Goal: Transaction & Acquisition: Book appointment/travel/reservation

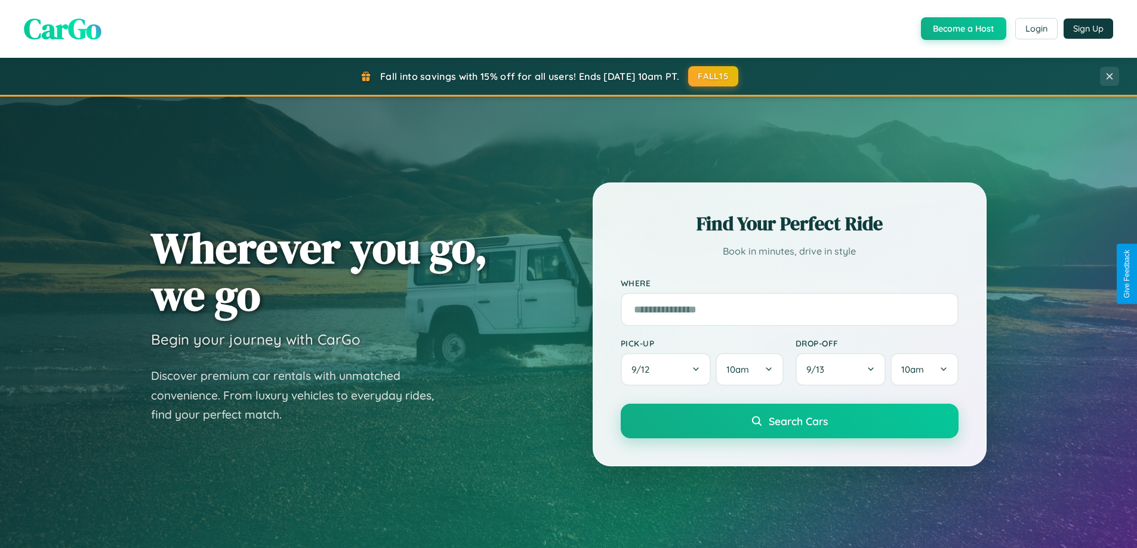
scroll to position [821, 0]
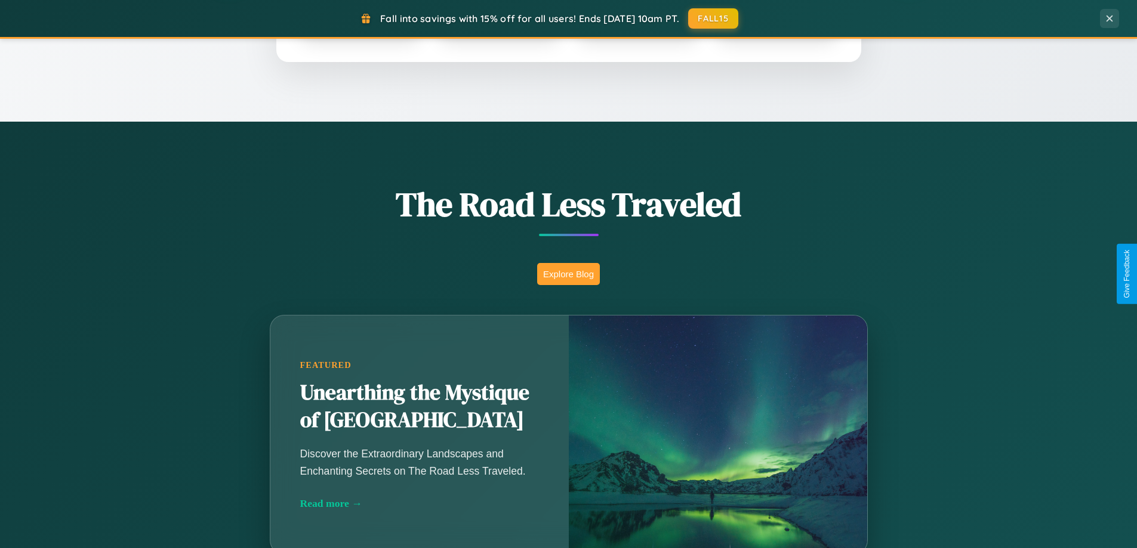
click at [568, 274] on button "Explore Blog" at bounding box center [568, 274] width 63 height 22
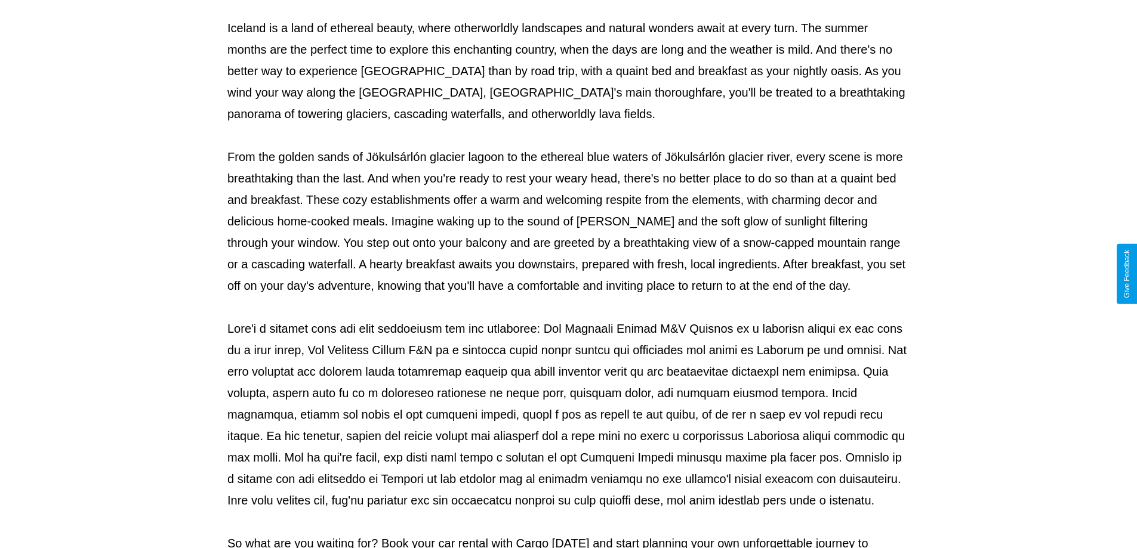
scroll to position [386, 0]
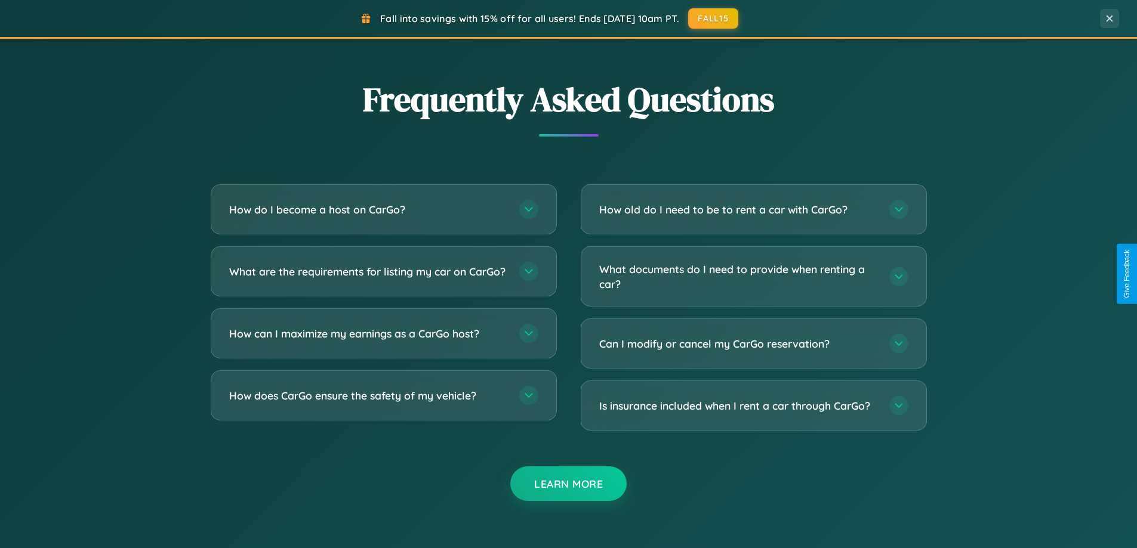
scroll to position [2296, 0]
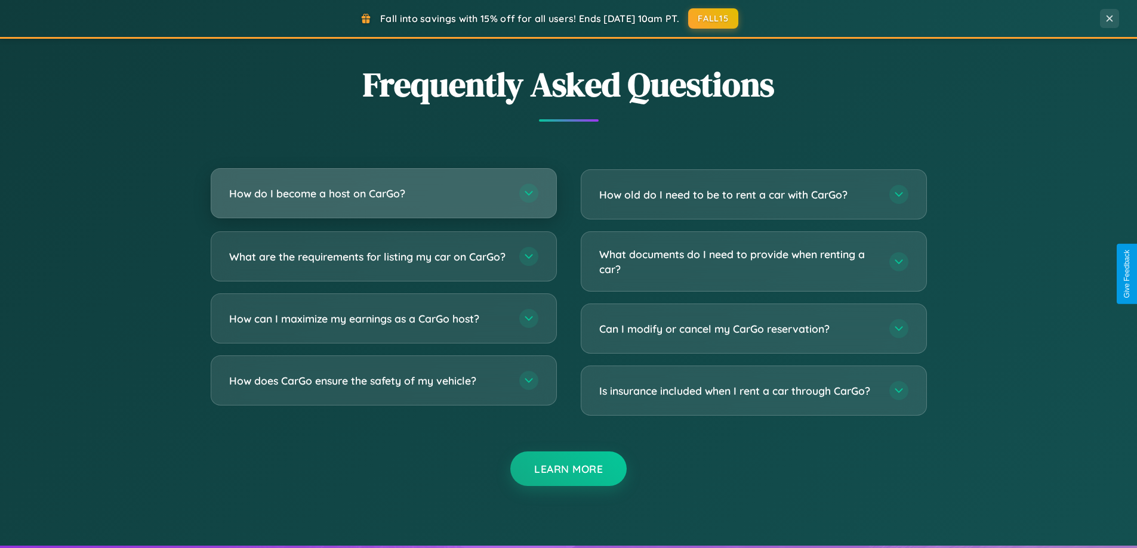
click at [383, 193] on h3 "How do I become a host on CarGo?" at bounding box center [368, 193] width 278 height 15
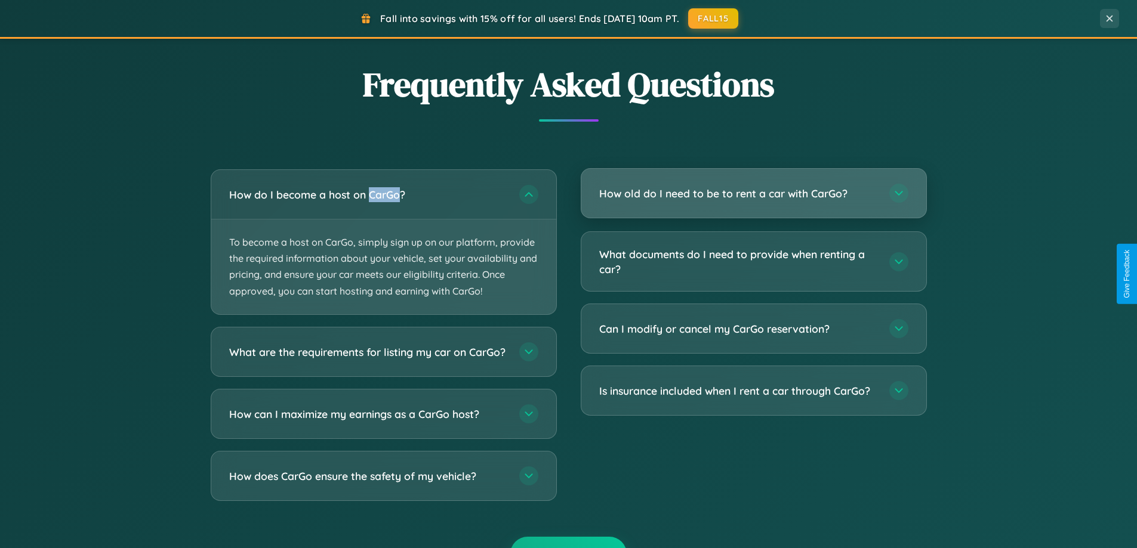
click at [753, 193] on h3 "How old do I need to be to rent a car with CarGo?" at bounding box center [738, 193] width 278 height 15
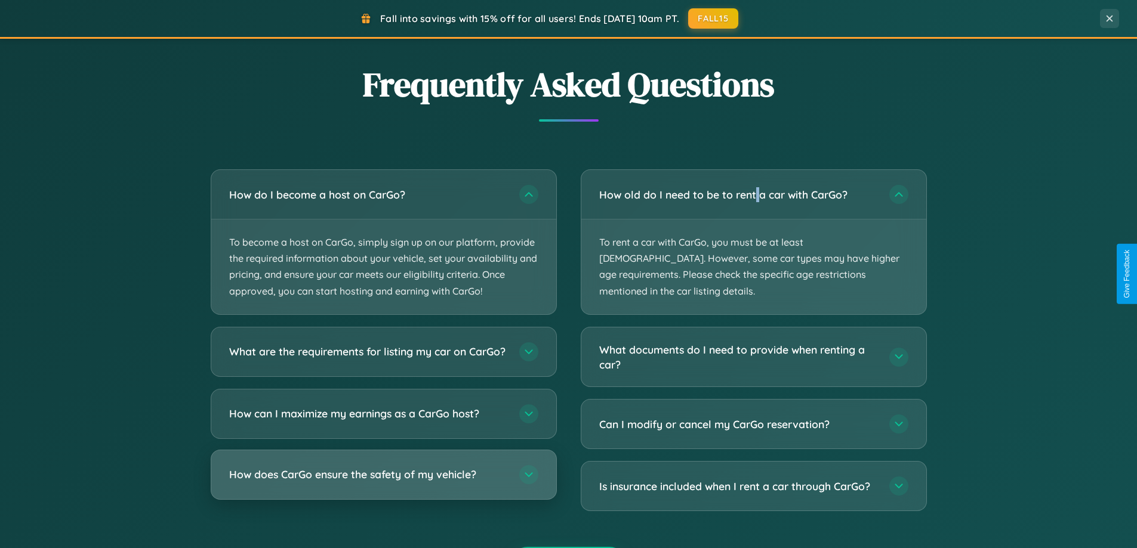
click at [383, 482] on h3 "How does CarGo ensure the safety of my vehicle?" at bounding box center [368, 474] width 278 height 15
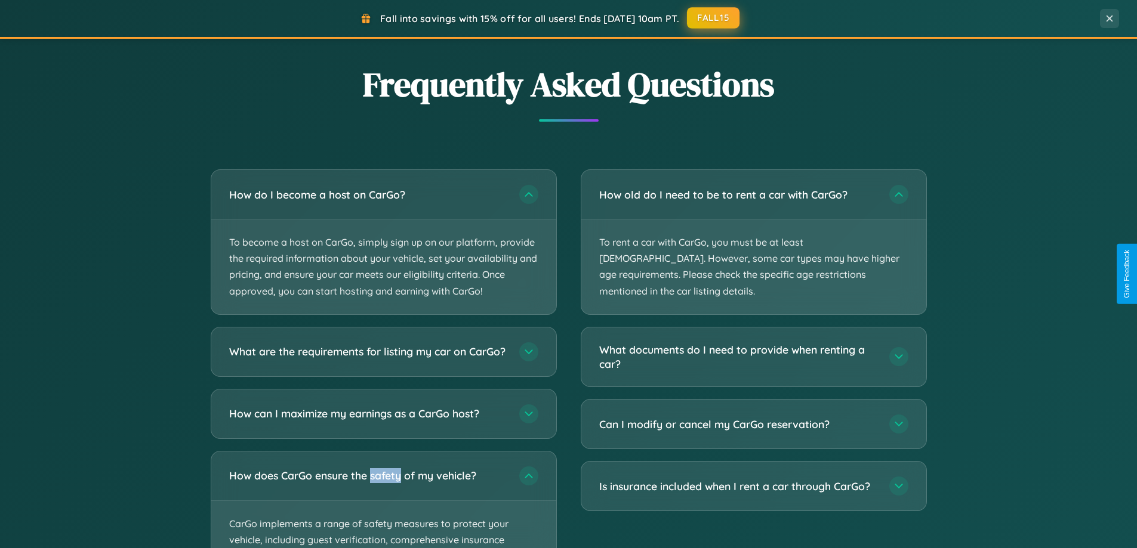
click at [714, 18] on button "FALL15" at bounding box center [713, 17] width 53 height 21
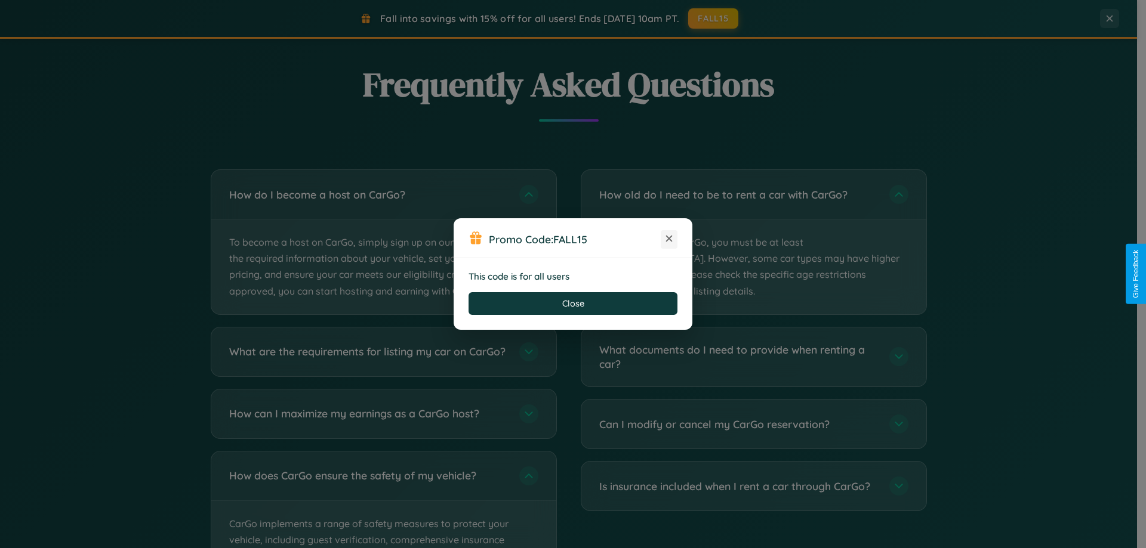
click at [669, 239] on icon at bounding box center [669, 239] width 12 height 12
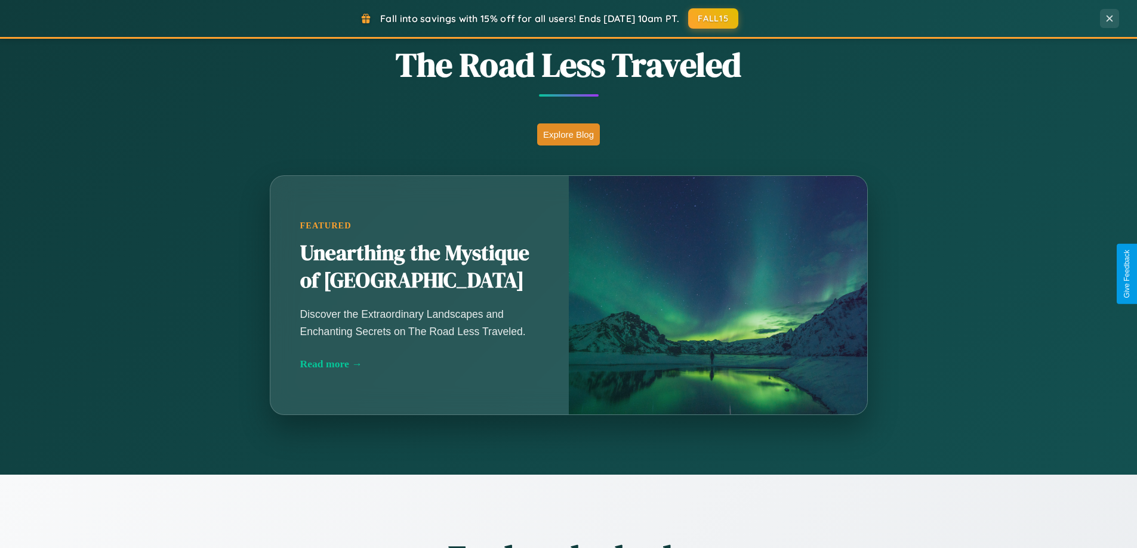
scroll to position [0, 0]
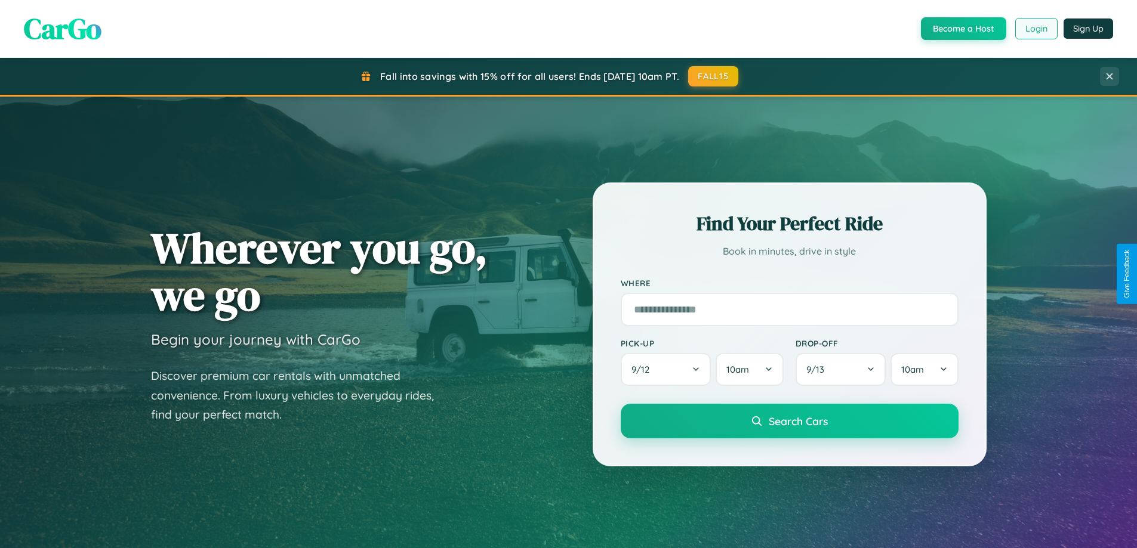
click at [1035, 29] on button "Login" at bounding box center [1036, 28] width 42 height 21
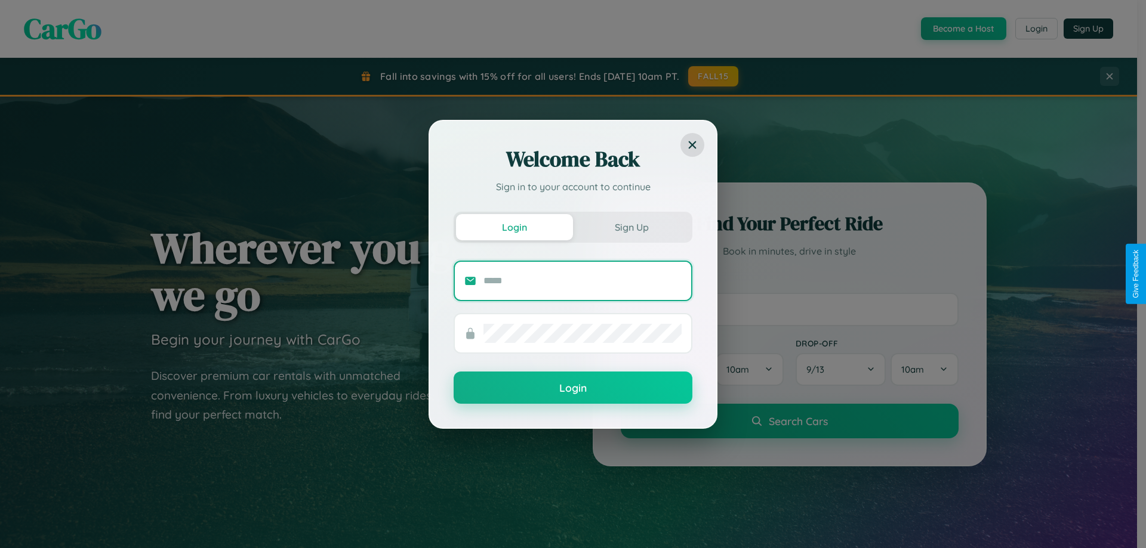
click at [582, 280] on input "text" at bounding box center [582, 280] width 198 height 19
type input "**********"
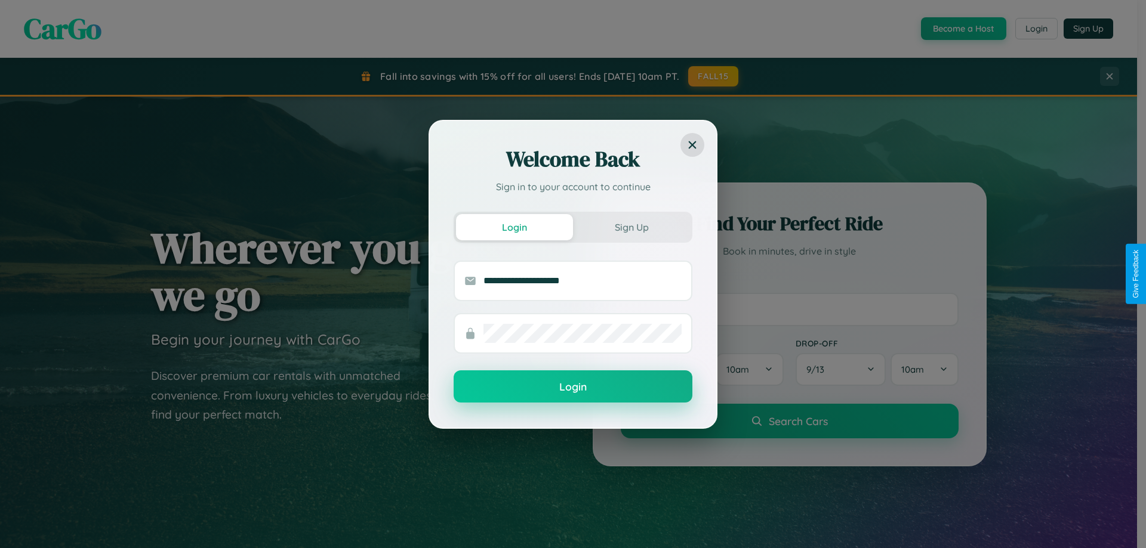
click at [573, 387] on button "Login" at bounding box center [572, 387] width 239 height 32
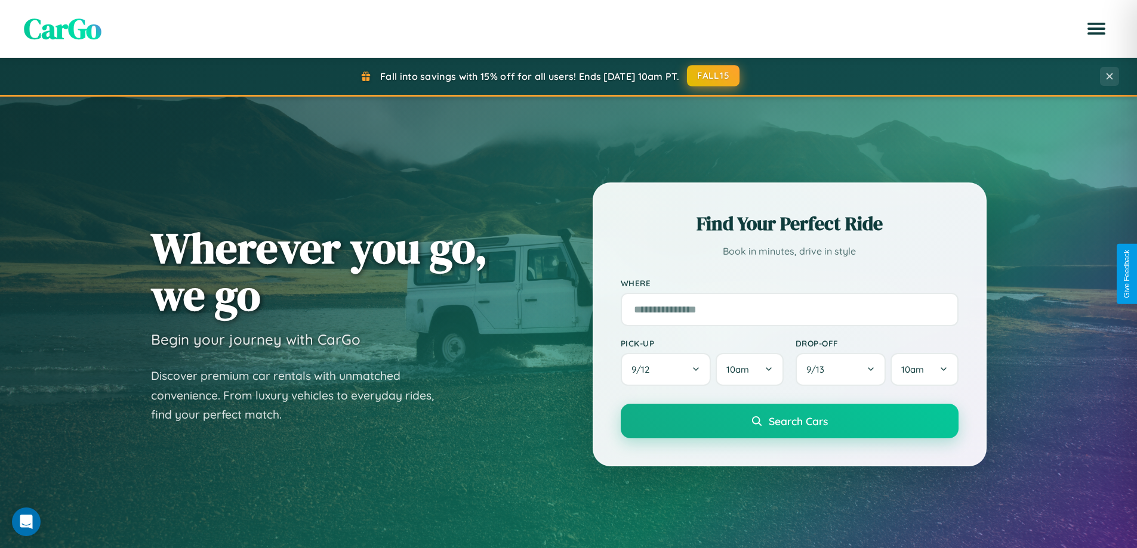
click at [714, 76] on button "FALL15" at bounding box center [713, 75] width 53 height 21
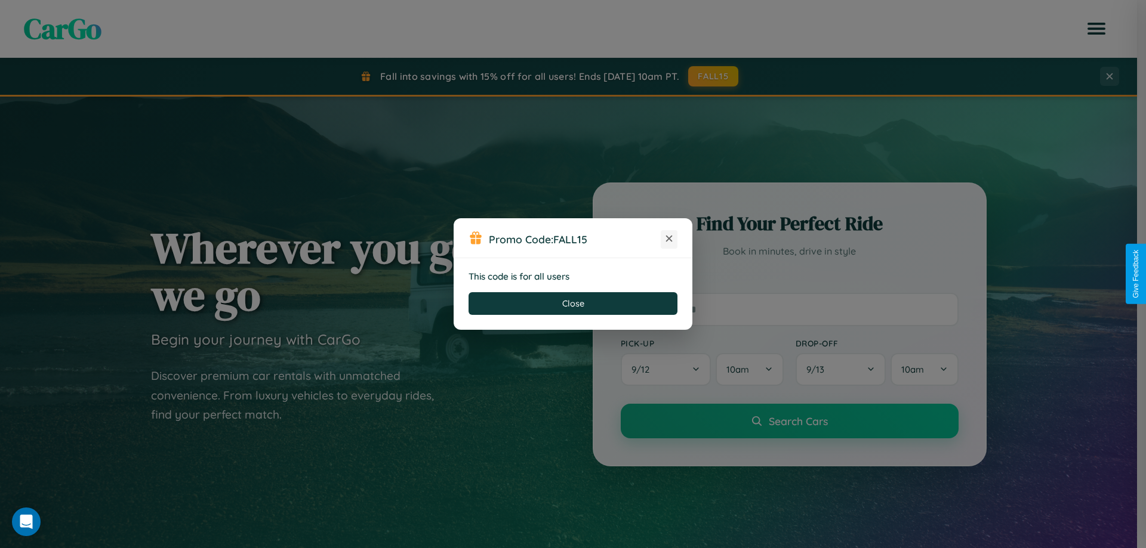
click at [669, 239] on icon at bounding box center [669, 239] width 12 height 12
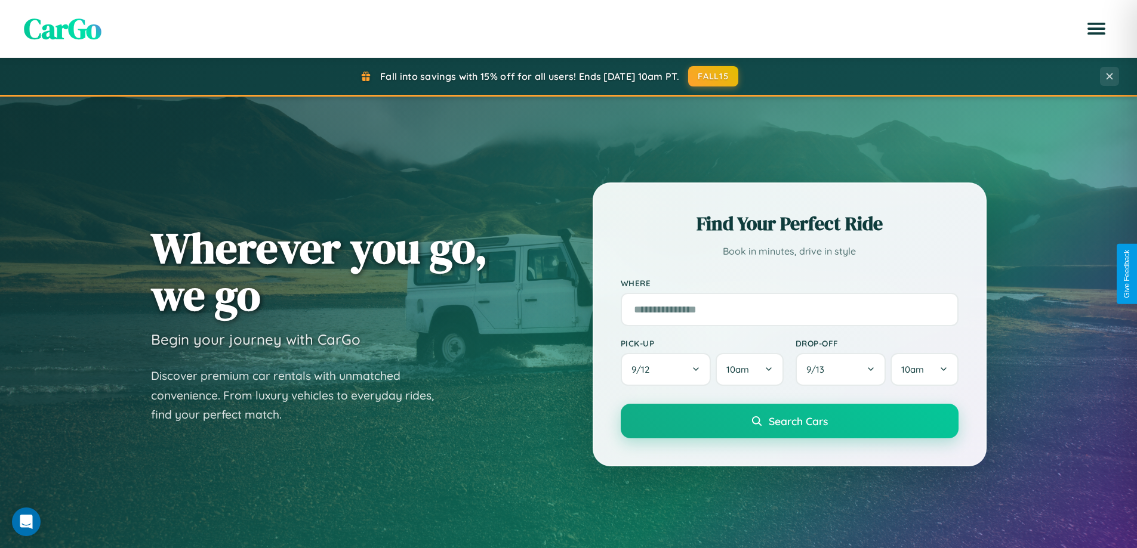
scroll to position [514, 0]
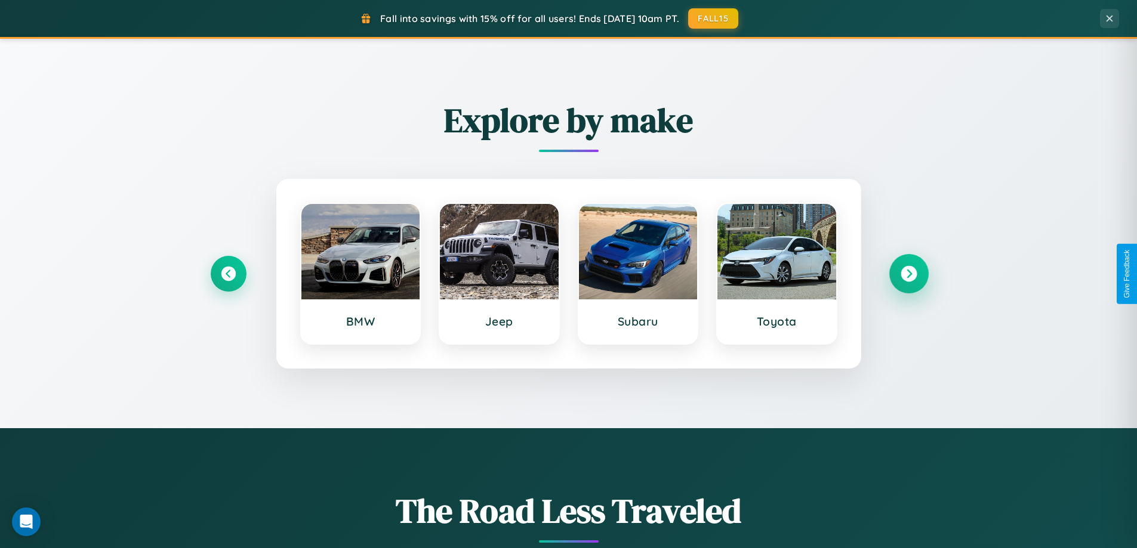
click at [908, 274] on icon at bounding box center [908, 274] width 16 height 16
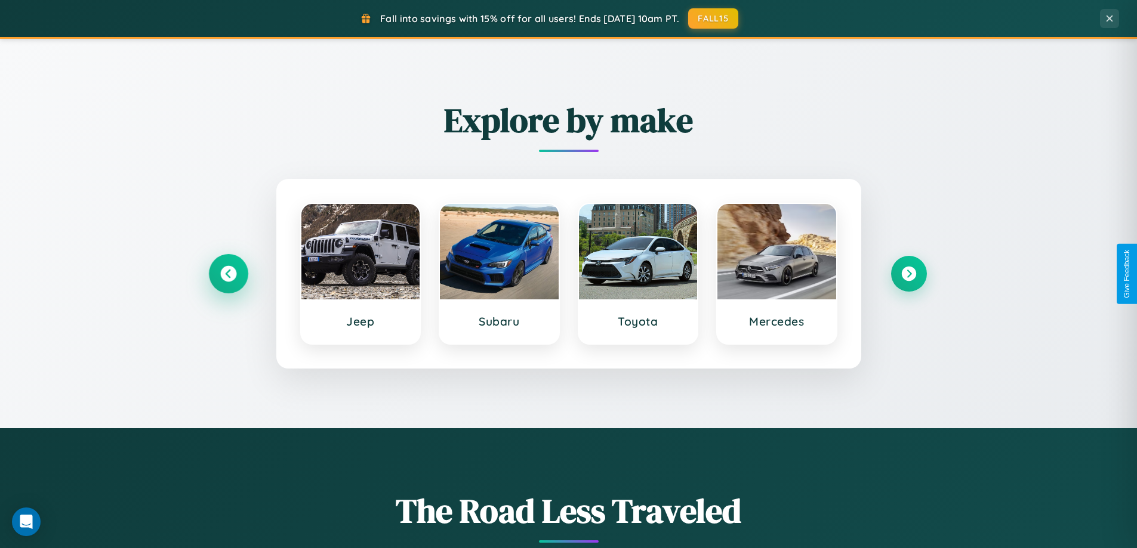
click at [228, 274] on icon at bounding box center [228, 274] width 16 height 16
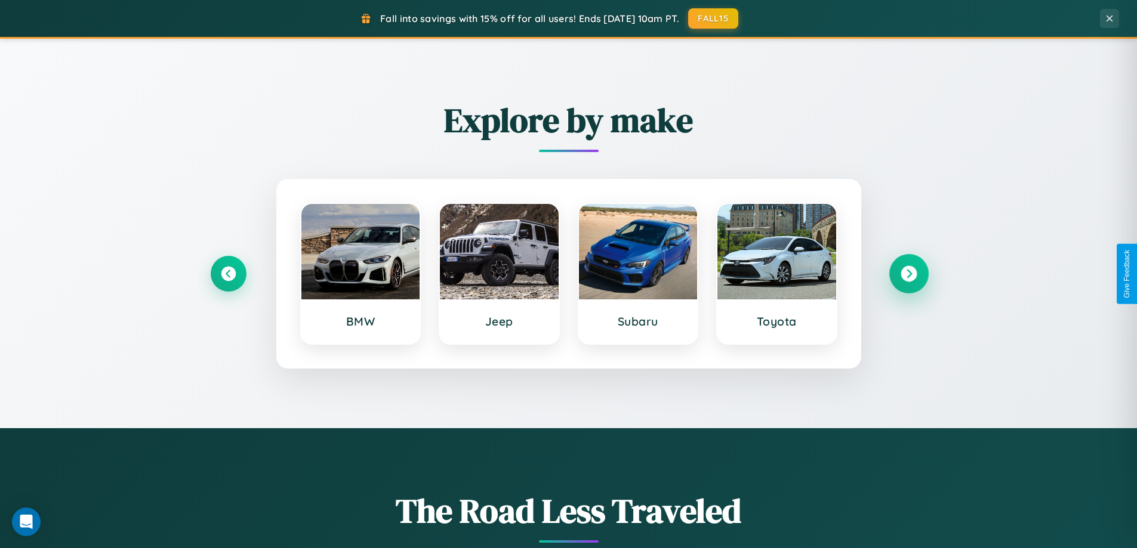
click at [908, 274] on icon at bounding box center [908, 274] width 16 height 16
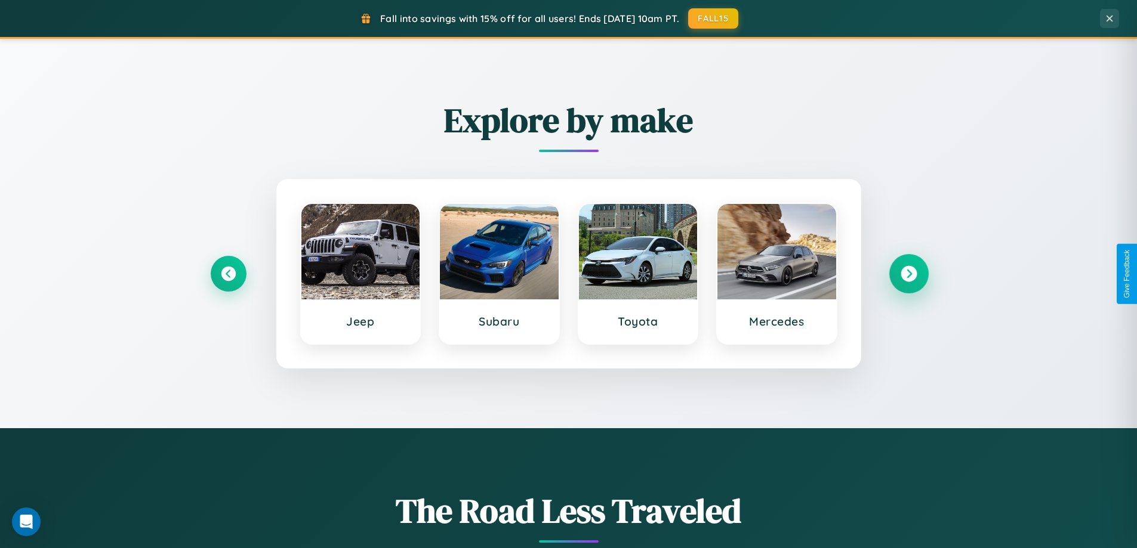
scroll to position [35, 0]
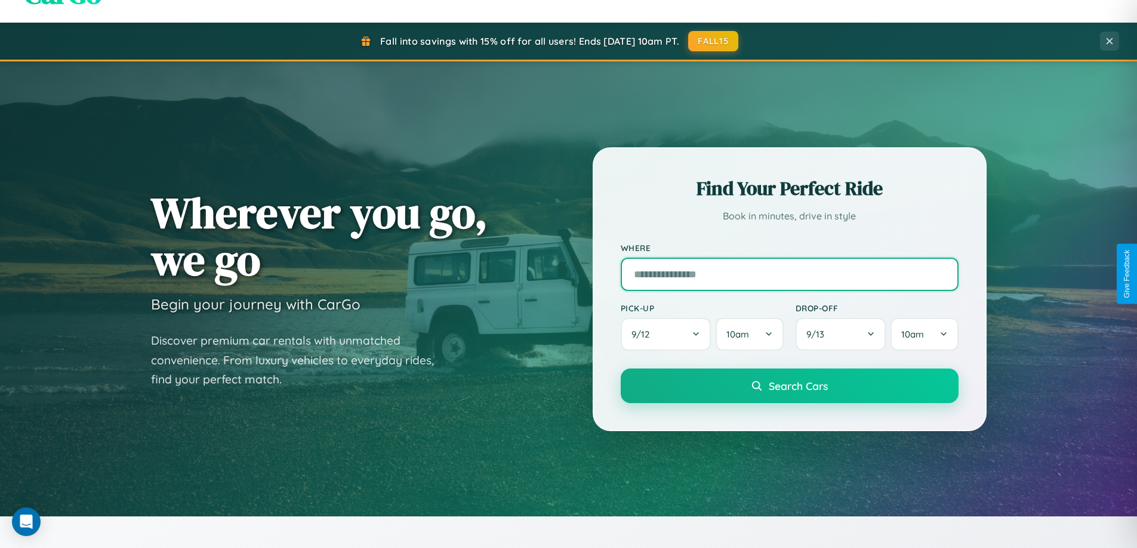
click at [789, 274] on input "text" at bounding box center [789, 274] width 338 height 33
type input "******"
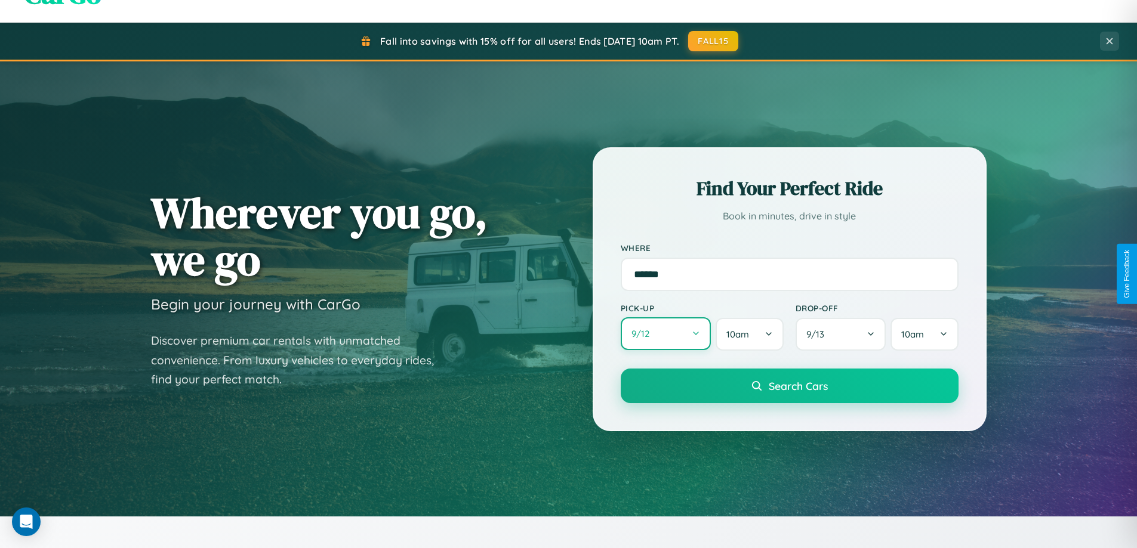
click at [665, 334] on button "9 / 12" at bounding box center [665, 333] width 91 height 33
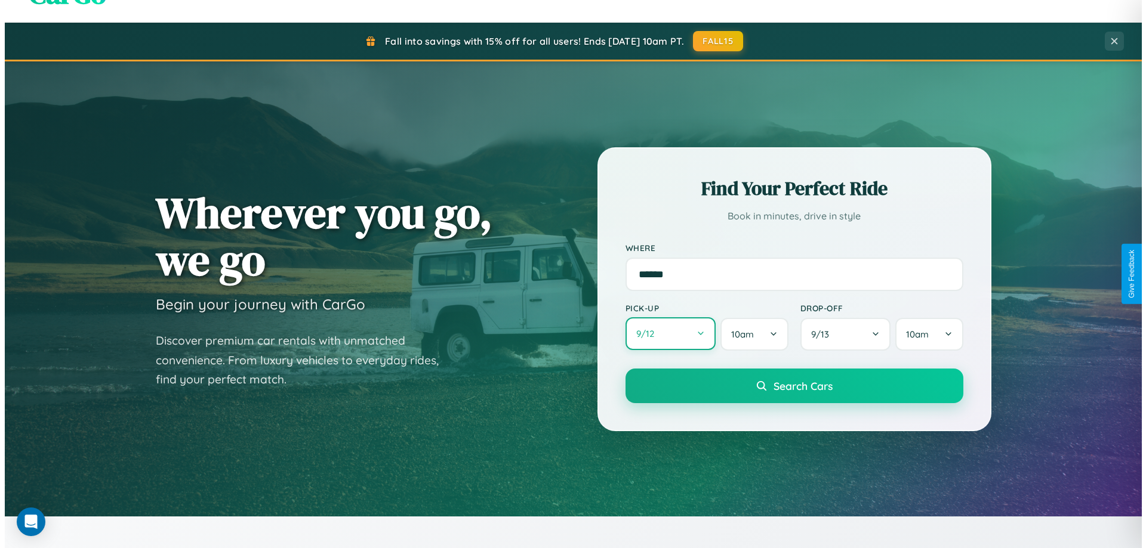
select select "*"
select select "****"
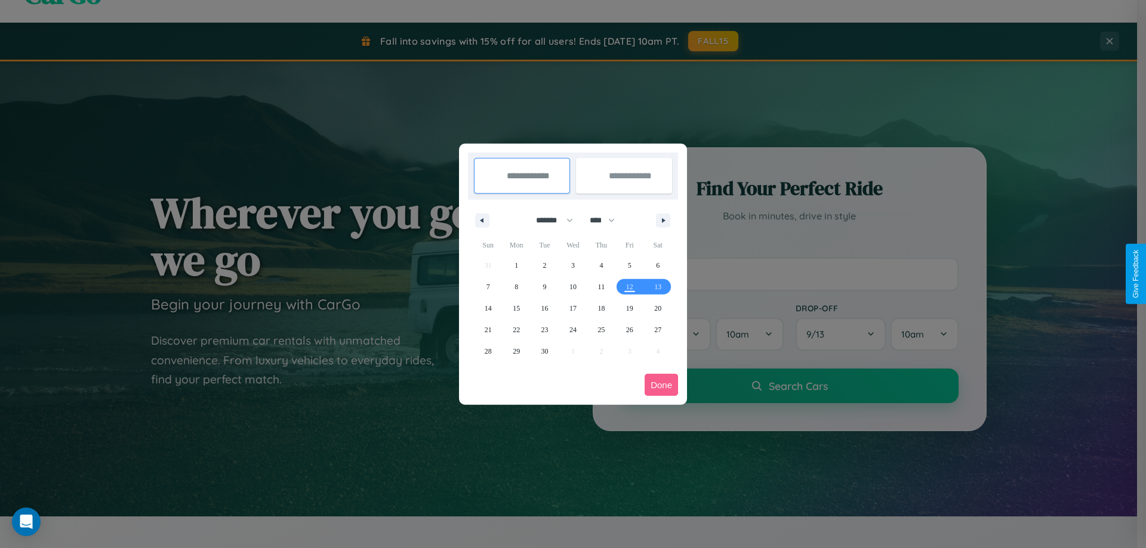
drag, startPoint x: 549, startPoint y: 220, endPoint x: 573, endPoint y: 239, distance: 30.6
click at [549, 220] on select "******* ******** ***** ***** *** **** **** ****** ********* ******* ******** **…" at bounding box center [552, 221] width 51 height 20
select select "*"
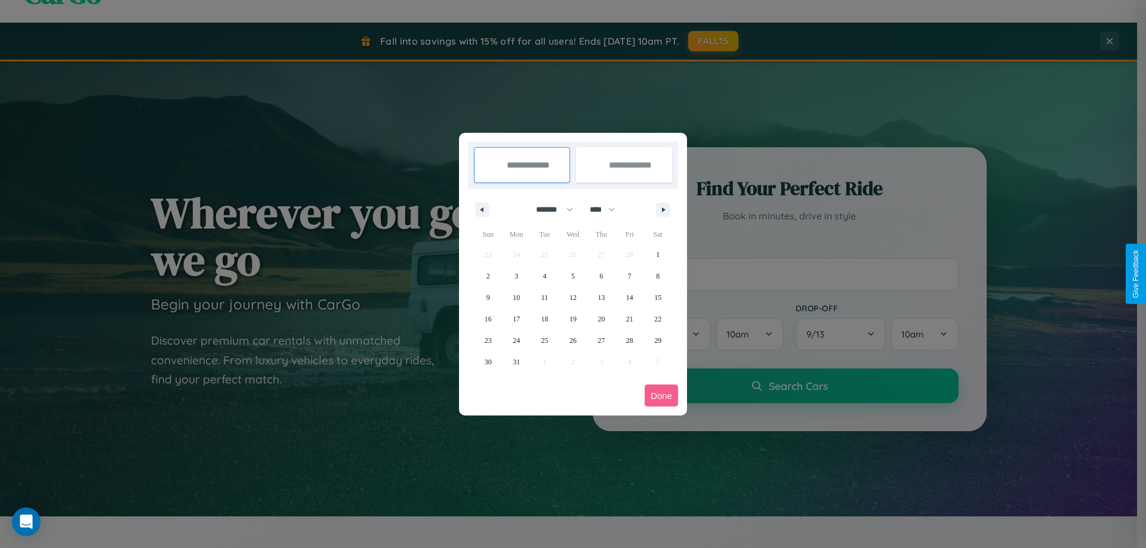
drag, startPoint x: 607, startPoint y: 209, endPoint x: 573, endPoint y: 239, distance: 45.7
click at [607, 209] on select "**** **** **** **** **** **** **** **** **** **** **** **** **** **** **** ****…" at bounding box center [601, 210] width 36 height 20
select select "****"
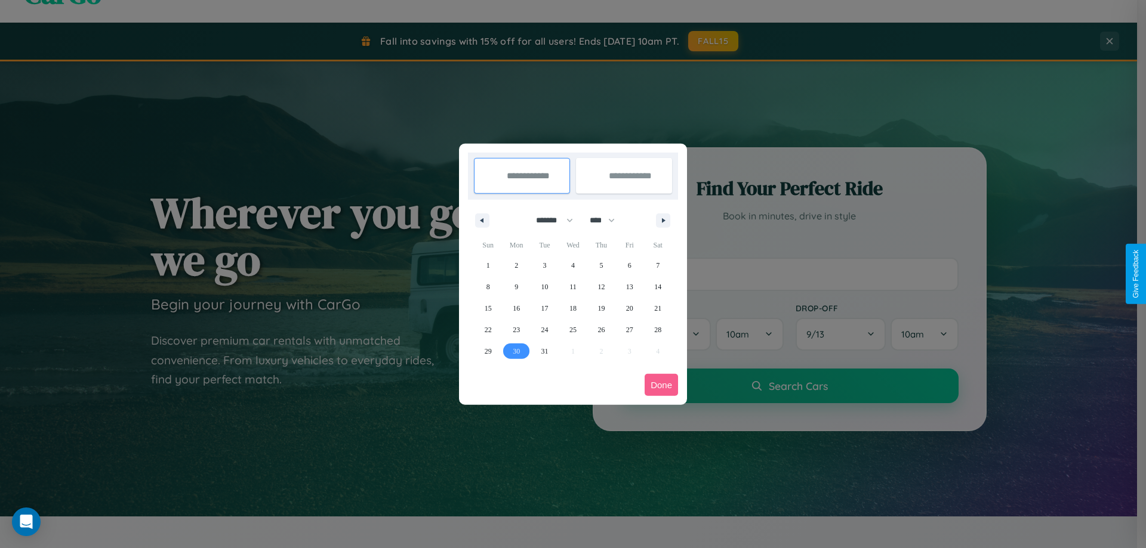
click at [516, 351] on span "30" at bounding box center [516, 351] width 7 height 21
type input "**********"
click at [663, 220] on icon "button" at bounding box center [665, 220] width 6 height 5
select select "*"
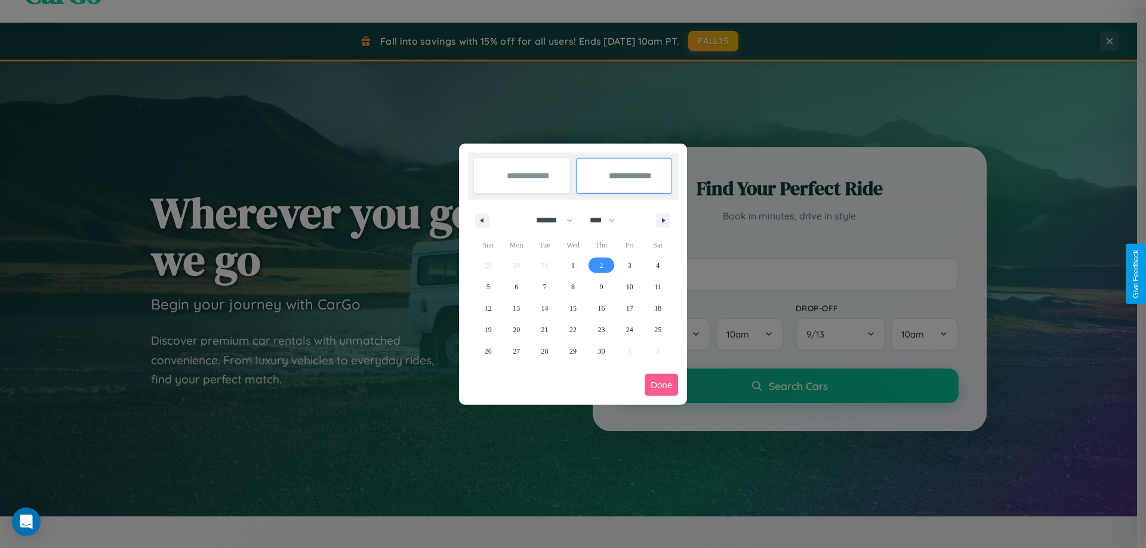
click at [601, 265] on span "2" at bounding box center [601, 265] width 4 height 21
type input "**********"
select select "*"
click at [661, 385] on button "Done" at bounding box center [660, 385] width 33 height 22
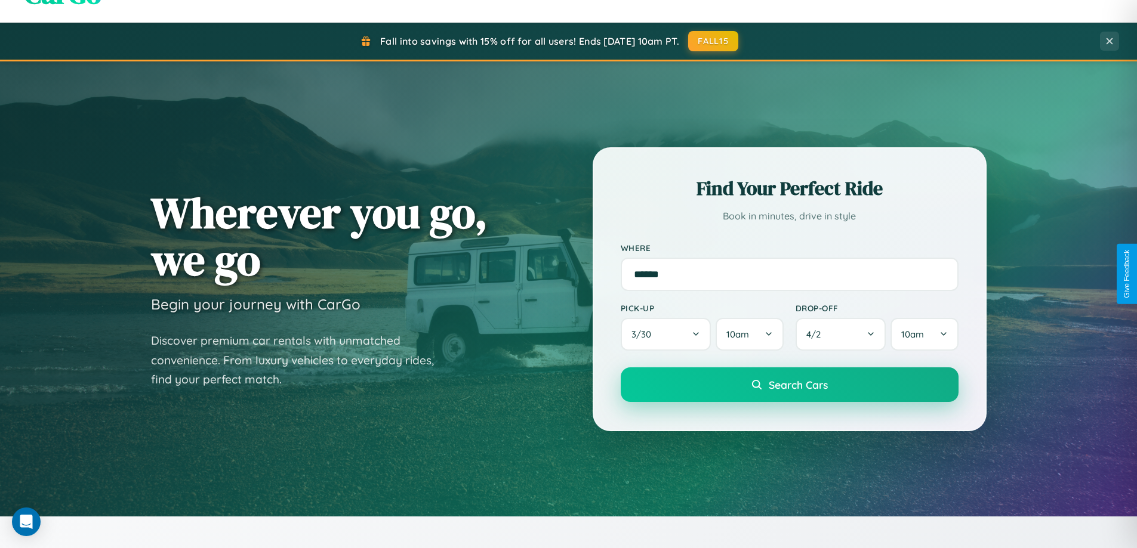
click at [789, 385] on span "Search Cars" at bounding box center [797, 384] width 59 height 13
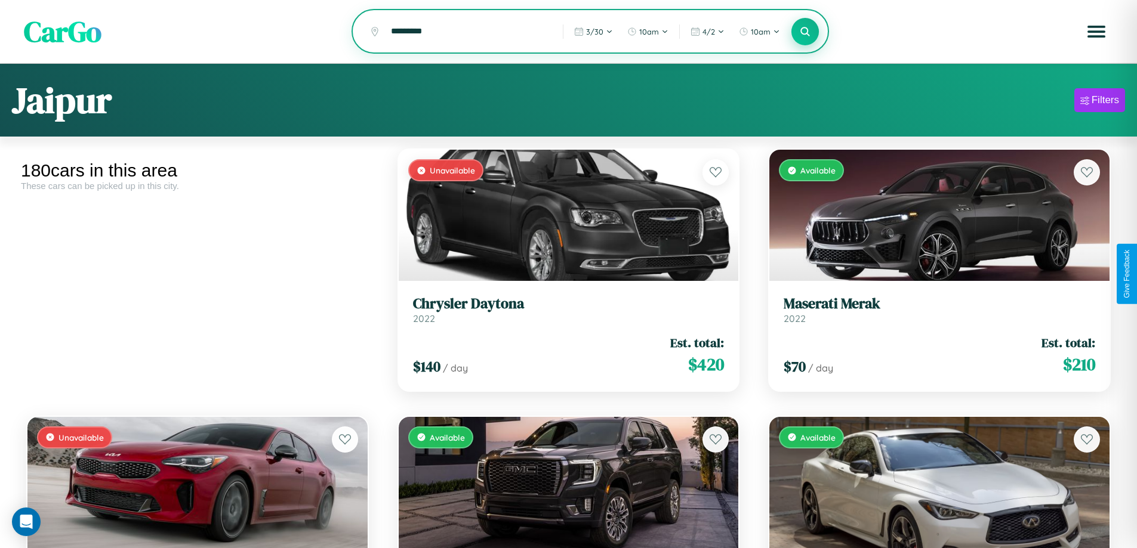
click at [805, 32] on icon at bounding box center [804, 31] width 11 height 11
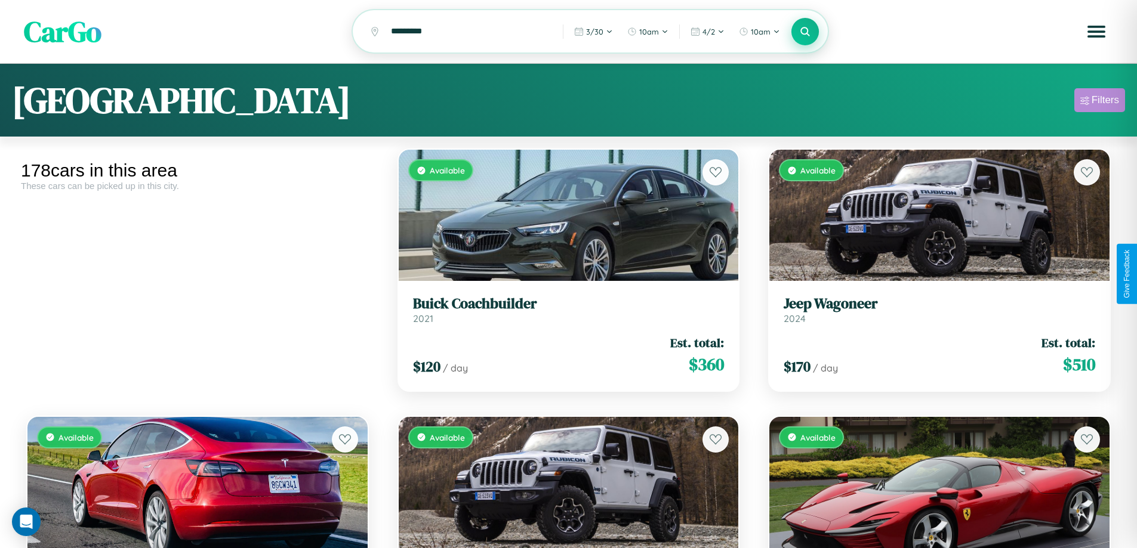
click at [1099, 102] on div "Filters" at bounding box center [1104, 100] width 27 height 12
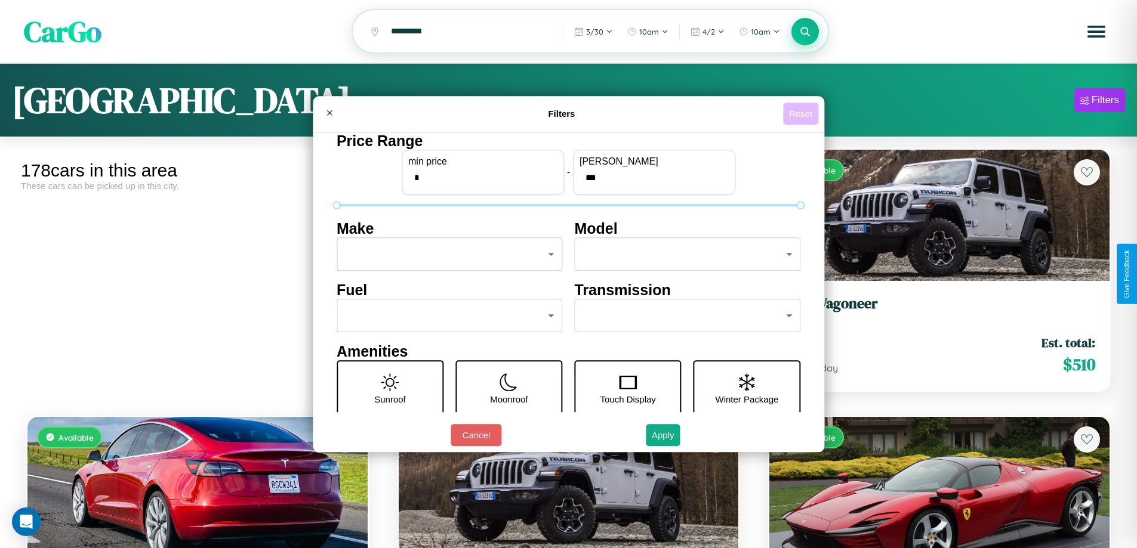
click at [802, 113] on button "Reset" at bounding box center [800, 114] width 35 height 22
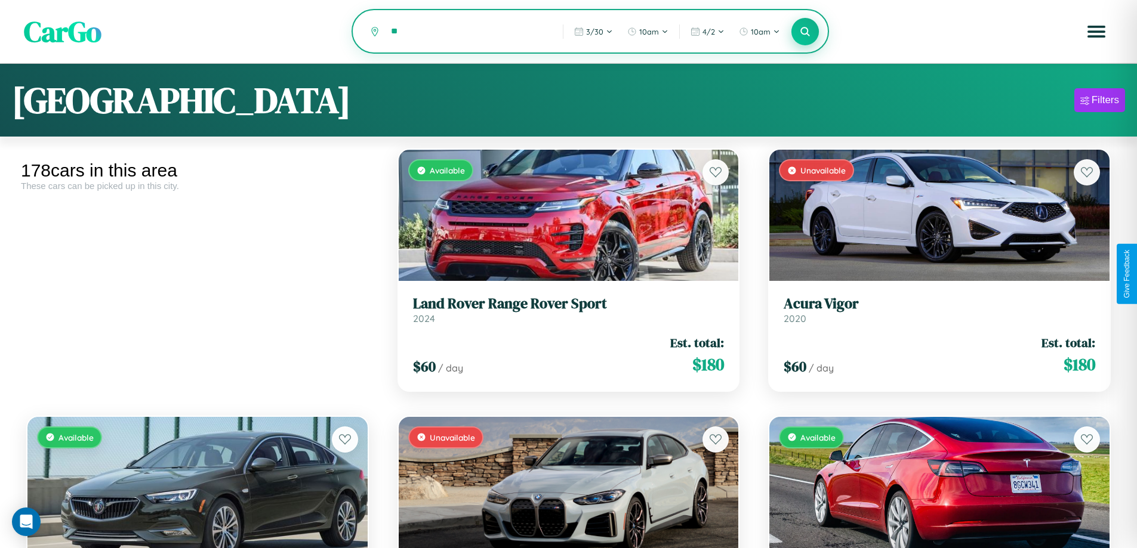
type input "*"
type input "******"
click at [805, 32] on icon at bounding box center [804, 31] width 11 height 11
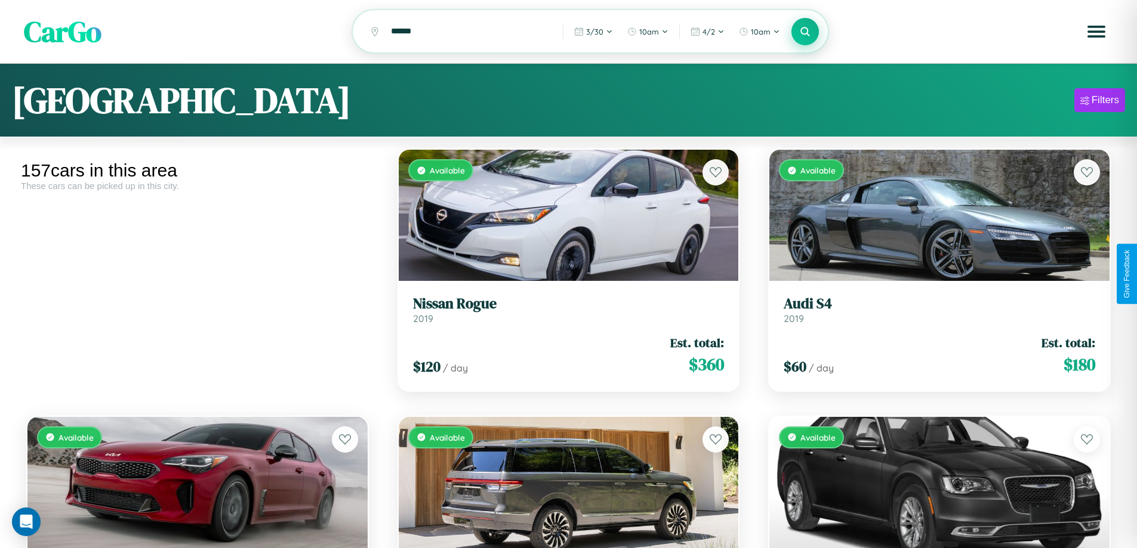
scroll to position [12725, 0]
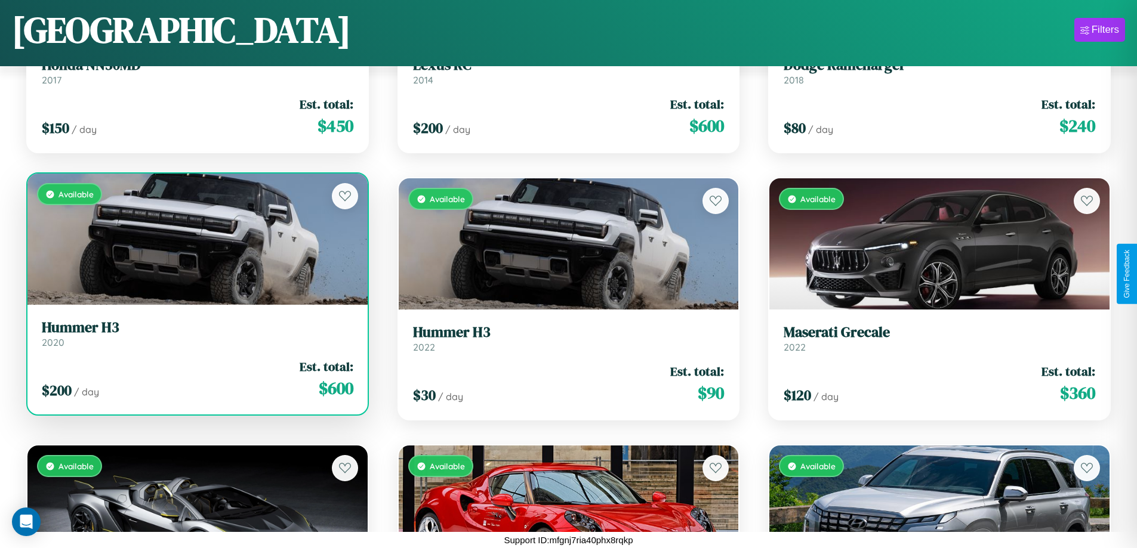
click at [196, 338] on link "Hummer H3 2020" at bounding box center [197, 333] width 311 height 29
